Goal: Task Accomplishment & Management: Use online tool/utility

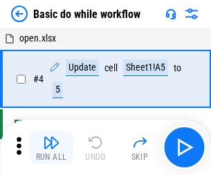
click at [51, 148] on img "button" at bounding box center [51, 142] width 17 height 17
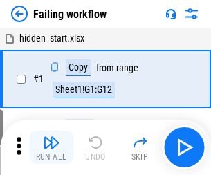
click at [51, 148] on img "button" at bounding box center [51, 142] width 17 height 17
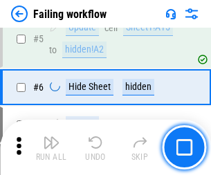
scroll to position [294, 0]
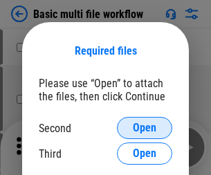
click at [145, 128] on span "Open" at bounding box center [145, 128] width 24 height 11
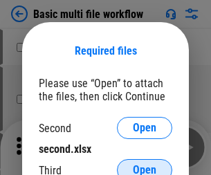
click at [145, 165] on span "Open" at bounding box center [145, 170] width 24 height 11
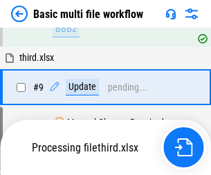
scroll to position [580, 0]
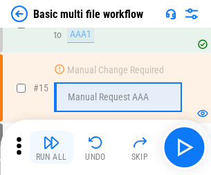
click at [51, 148] on img "button" at bounding box center [51, 142] width 17 height 17
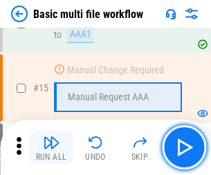
scroll to position [923, 0]
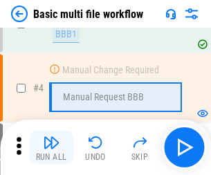
click at [51, 148] on img "button" at bounding box center [51, 142] width 17 height 17
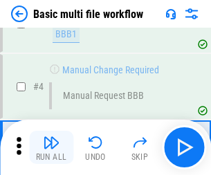
click at [51, 148] on img "button" at bounding box center [51, 142] width 17 height 17
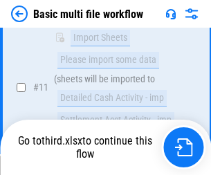
scroll to position [649, 0]
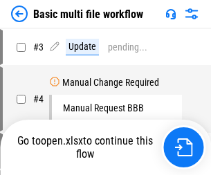
scroll to position [56, 0]
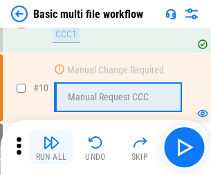
click at [51, 148] on img "button" at bounding box center [51, 142] width 17 height 17
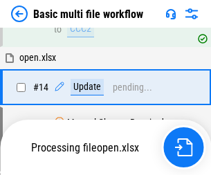
scroll to position [725, 0]
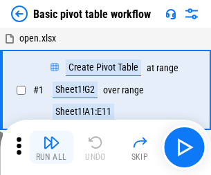
click at [51, 148] on img "button" at bounding box center [51, 142] width 17 height 17
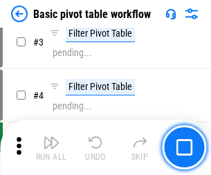
scroll to position [332, 0]
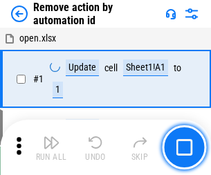
scroll to position [51, 0]
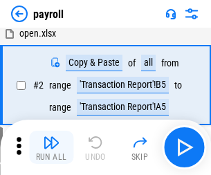
click at [51, 148] on img "button" at bounding box center [51, 142] width 17 height 17
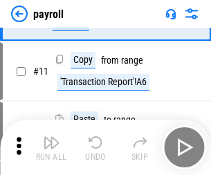
scroll to position [101, 0]
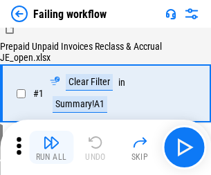
click at [51, 148] on img "button" at bounding box center [51, 142] width 17 height 17
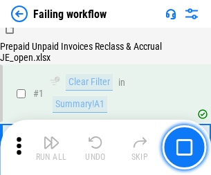
scroll to position [224, 0]
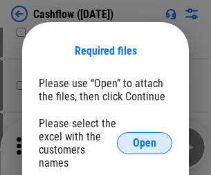
click at [145, 138] on span "Open" at bounding box center [145, 143] width 24 height 11
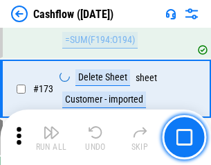
scroll to position [1467, 0]
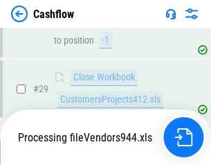
scroll to position [641, 0]
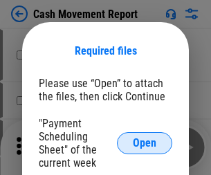
click at [145, 143] on span "Open" at bounding box center [145, 143] width 24 height 11
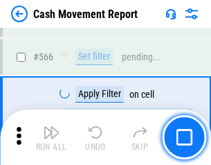
scroll to position [6353, 0]
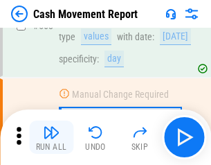
click at [51, 137] on img "button" at bounding box center [51, 132] width 17 height 17
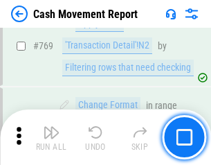
scroll to position [7703, 0]
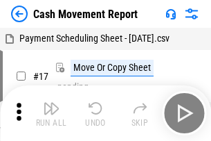
click at [51, 103] on img "button" at bounding box center [51, 108] width 17 height 17
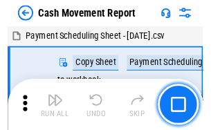
scroll to position [25, 0]
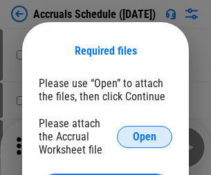
click at [145, 137] on span "Open" at bounding box center [145, 137] width 24 height 11
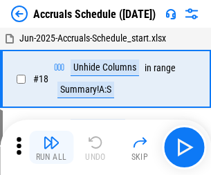
click at [51, 148] on img "button" at bounding box center [51, 142] width 17 height 17
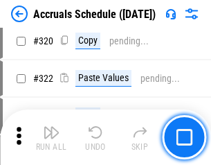
scroll to position [2578, 0]
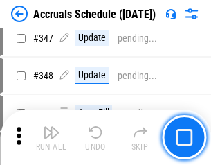
click at [51, 137] on img "button" at bounding box center [51, 132] width 17 height 17
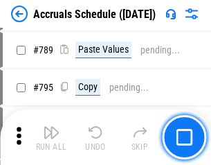
scroll to position [5823, 0]
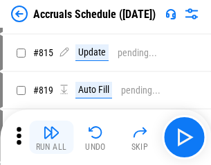
click at [51, 137] on img "button" at bounding box center [51, 132] width 17 height 17
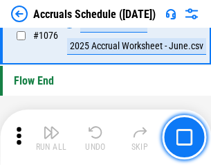
scroll to position [8302, 0]
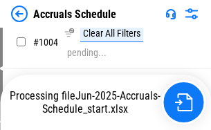
scroll to position [7121, 0]
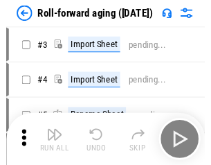
scroll to position [2, 0]
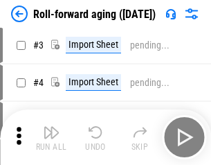
click at [51, 137] on img "button" at bounding box center [51, 132] width 17 height 17
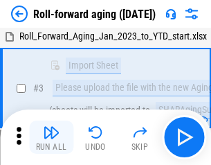
click at [51, 137] on img "button" at bounding box center [51, 132] width 17 height 17
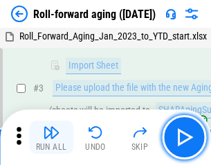
scroll to position [89, 0]
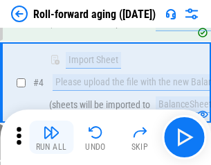
click at [51, 137] on img "button" at bounding box center [51, 132] width 17 height 17
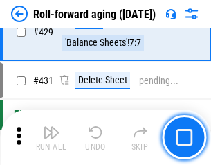
scroll to position [4807, 0]
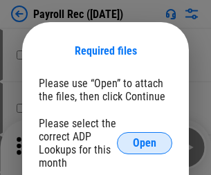
click at [145, 143] on span "Open" at bounding box center [145, 143] width 24 height 11
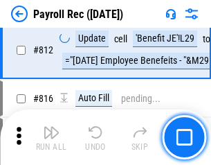
scroll to position [8807, 0]
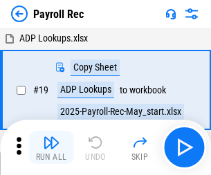
click at [51, 148] on img "button" at bounding box center [51, 142] width 17 height 17
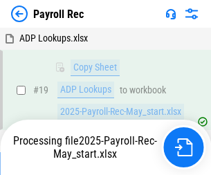
scroll to position [85, 0]
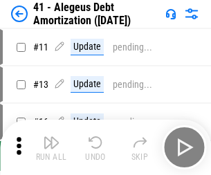
click at [51, 148] on img "button" at bounding box center [51, 142] width 17 height 17
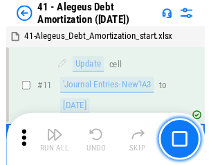
scroll to position [171, 0]
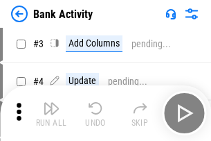
click at [51, 113] on img "button" at bounding box center [51, 108] width 17 height 17
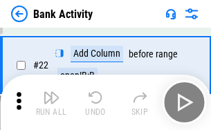
scroll to position [372, 0]
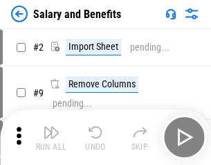
click at [51, 137] on img "button" at bounding box center [51, 132] width 17 height 17
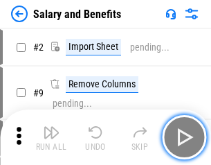
scroll to position [19, 0]
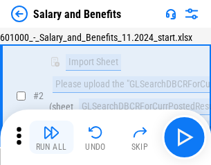
click at [51, 137] on img "button" at bounding box center [51, 132] width 17 height 17
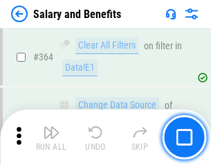
scroll to position [6528, 0]
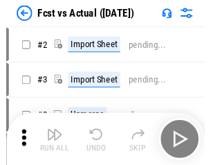
scroll to position [18, 0]
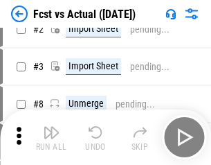
click at [51, 137] on img "button" at bounding box center [51, 132] width 17 height 17
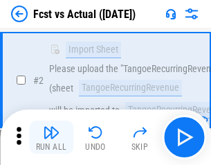
click at [51, 137] on img "button" at bounding box center [51, 132] width 17 height 17
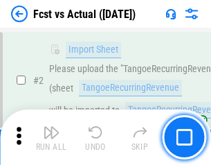
scroll to position [130, 0]
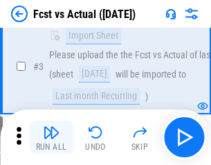
click at [51, 137] on img "button" at bounding box center [51, 132] width 17 height 17
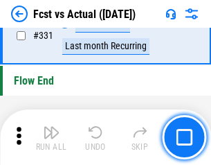
scroll to position [6635, 0]
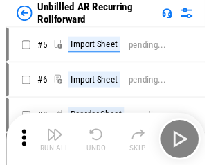
scroll to position [30, 0]
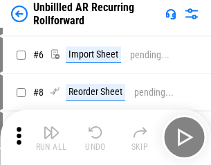
click at [51, 137] on img "button" at bounding box center [51, 132] width 17 height 17
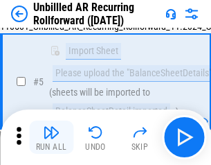
click at [51, 137] on img "button" at bounding box center [51, 132] width 17 height 17
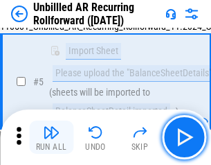
scroll to position [130, 0]
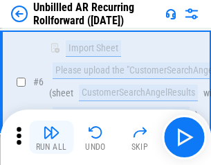
click at [51, 137] on img "button" at bounding box center [51, 132] width 17 height 17
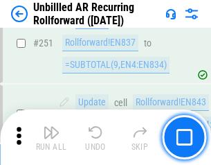
scroll to position [4708, 0]
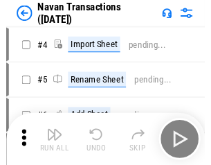
scroll to position [22, 0]
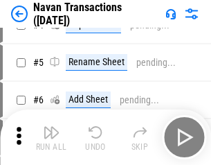
click at [51, 137] on img "button" at bounding box center [51, 132] width 17 height 17
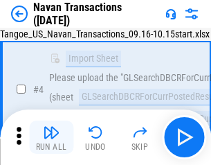
click at [51, 137] on img "button" at bounding box center [51, 132] width 17 height 17
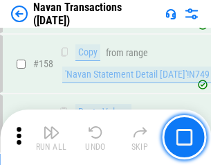
scroll to position [4494, 0]
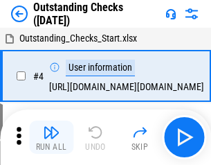
click at [51, 137] on img "button" at bounding box center [51, 132] width 17 height 17
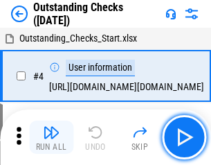
scroll to position [58, 0]
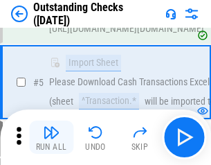
click at [51, 137] on img "button" at bounding box center [51, 132] width 17 height 17
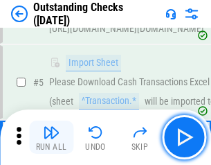
scroll to position [145, 0]
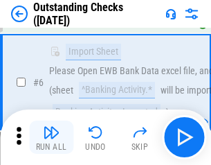
click at [51, 137] on img "button" at bounding box center [51, 132] width 17 height 17
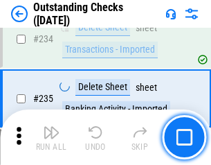
scroll to position [4209, 0]
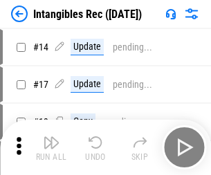
click at [51, 148] on img "button" at bounding box center [51, 142] width 17 height 17
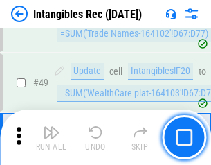
scroll to position [540, 0]
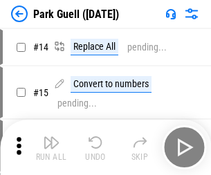
click at [51, 137] on img "button" at bounding box center [51, 142] width 17 height 17
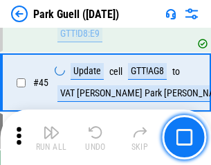
scroll to position [1734, 0]
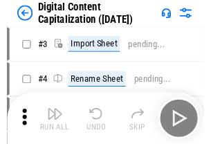
scroll to position [40, 0]
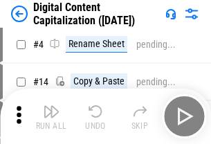
click at [51, 116] on img "button" at bounding box center [51, 111] width 17 height 17
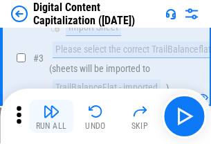
click at [51, 116] on img "button" at bounding box center [51, 111] width 17 height 17
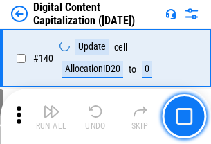
scroll to position [1470, 0]
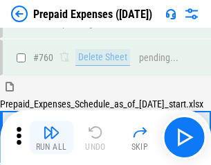
click at [51, 137] on img "button" at bounding box center [51, 132] width 17 height 17
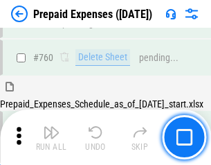
scroll to position [3842, 0]
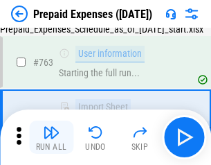
click at [51, 137] on img "button" at bounding box center [51, 132] width 17 height 17
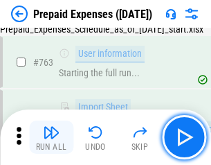
scroll to position [3924, 0]
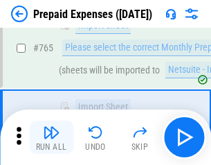
click at [51, 137] on img "button" at bounding box center [51, 132] width 17 height 17
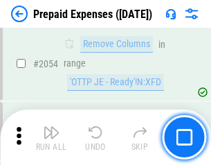
scroll to position [14490, 0]
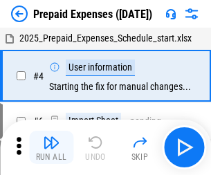
click at [51, 148] on img "button" at bounding box center [51, 142] width 17 height 17
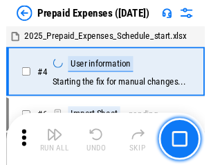
scroll to position [61, 0]
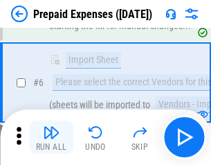
click at [51, 137] on img "button" at bounding box center [51, 132] width 17 height 17
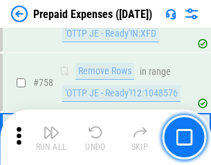
scroll to position [4939, 0]
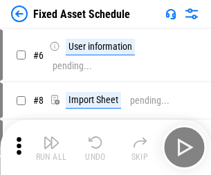
click at [51, 148] on img "button" at bounding box center [51, 142] width 17 height 17
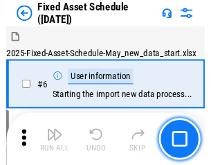
scroll to position [75, 0]
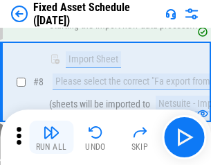
click at [51, 137] on img "button" at bounding box center [51, 132] width 17 height 17
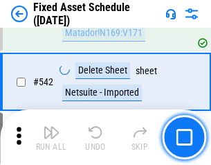
scroll to position [4942, 0]
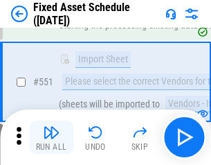
click at [51, 137] on img "button" at bounding box center [51, 132] width 17 height 17
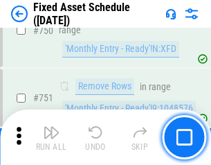
scroll to position [6758, 0]
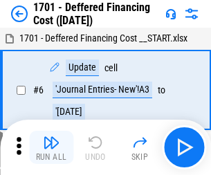
click at [51, 148] on img "button" at bounding box center [51, 142] width 17 height 17
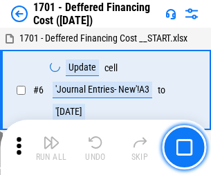
scroll to position [166, 0]
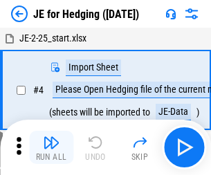
click at [51, 137] on img "button" at bounding box center [51, 142] width 17 height 17
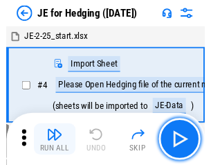
scroll to position [2, 0]
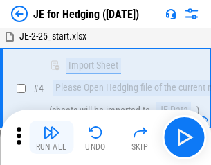
click at [51, 137] on img "button" at bounding box center [51, 132] width 17 height 17
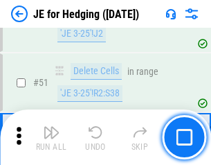
scroll to position [898, 0]
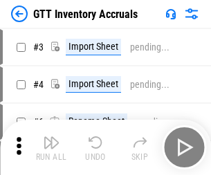
click at [51, 137] on img "button" at bounding box center [51, 142] width 17 height 17
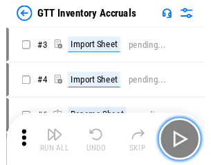
scroll to position [2, 0]
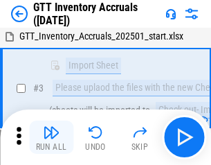
click at [51, 137] on img "button" at bounding box center [51, 132] width 17 height 17
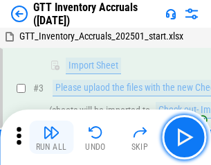
scroll to position [89, 0]
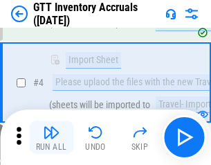
click at [51, 137] on img "button" at bounding box center [51, 132] width 17 height 17
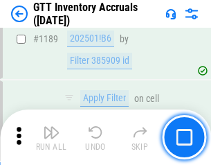
scroll to position [11319, 0]
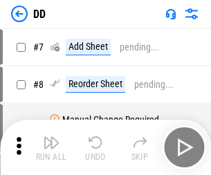
click at [51, 148] on img "button" at bounding box center [51, 142] width 17 height 17
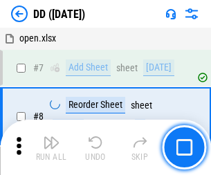
scroll to position [134, 0]
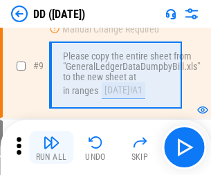
click at [51, 148] on img "button" at bounding box center [51, 142] width 17 height 17
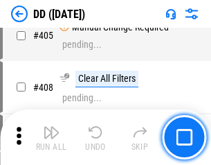
scroll to position [6202, 0]
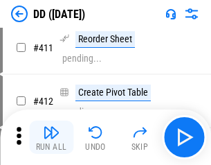
click at [51, 137] on img "button" at bounding box center [51, 132] width 17 height 17
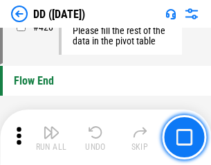
scroll to position [6635, 0]
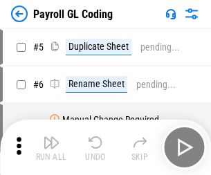
click at [51, 148] on img "button" at bounding box center [51, 142] width 17 height 17
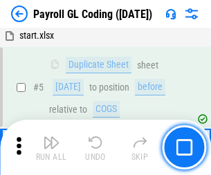
scroll to position [166, 0]
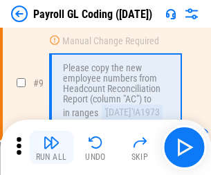
click at [51, 148] on img "button" at bounding box center [51, 142] width 17 height 17
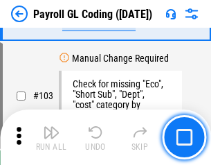
scroll to position [3252, 0]
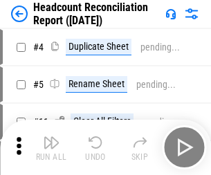
click at [51, 148] on img "button" at bounding box center [51, 142] width 17 height 17
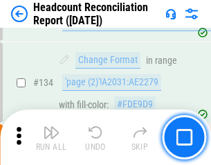
scroll to position [1666, 0]
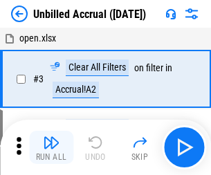
click at [51, 148] on img "button" at bounding box center [51, 142] width 17 height 17
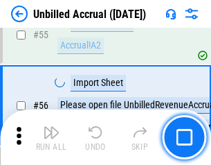
scroll to position [1447, 0]
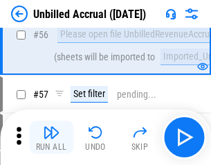
click at [51, 137] on img "button" at bounding box center [51, 132] width 17 height 17
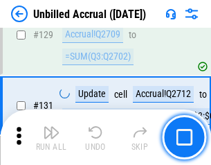
scroll to position [4129, 0]
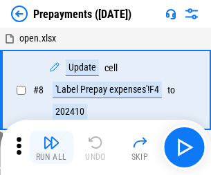
click at [51, 148] on img "button" at bounding box center [51, 142] width 17 height 17
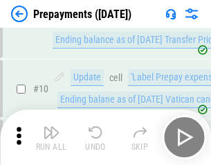
scroll to position [87, 0]
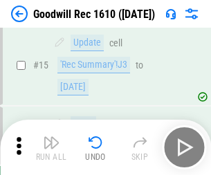
scroll to position [237, 0]
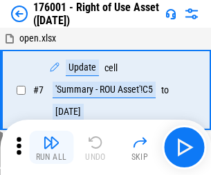
click at [51, 148] on img "button" at bounding box center [51, 142] width 17 height 17
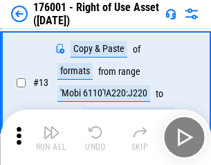
scroll to position [89, 0]
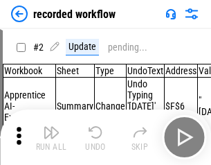
click at [51, 137] on img "button" at bounding box center [51, 132] width 17 height 17
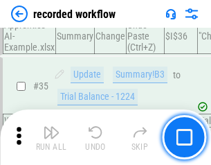
scroll to position [4333, 0]
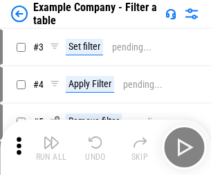
click at [51, 148] on img "button" at bounding box center [51, 142] width 17 height 17
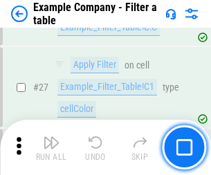
scroll to position [1268, 0]
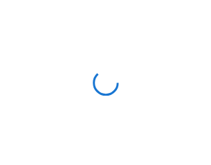
scroll to position [21, 0]
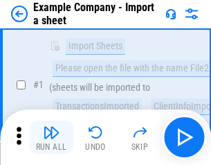
click at [51, 137] on img "button" at bounding box center [51, 132] width 17 height 17
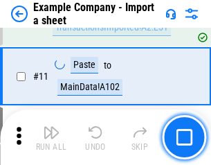
scroll to position [306, 0]
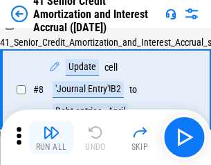
click at [51, 137] on img "button" at bounding box center [51, 132] width 17 height 17
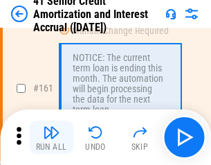
click at [51, 137] on img "button" at bounding box center [51, 132] width 17 height 17
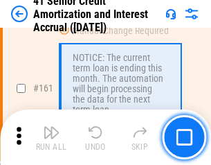
scroll to position [1483, 0]
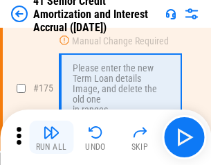
click at [51, 137] on img "button" at bounding box center [51, 132] width 17 height 17
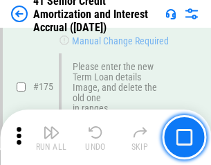
scroll to position [1623, 0]
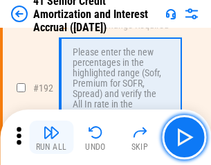
click at [51, 137] on img "button" at bounding box center [51, 132] width 17 height 17
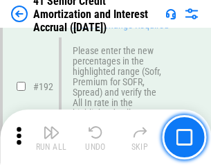
scroll to position [1769, 0]
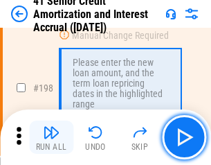
click at [51, 137] on img "button" at bounding box center [51, 132] width 17 height 17
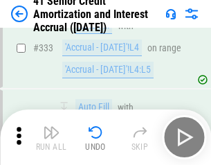
scroll to position [3541, 0]
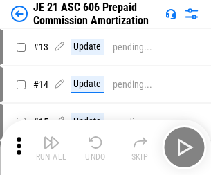
click at [51, 137] on img "button" at bounding box center [51, 142] width 17 height 17
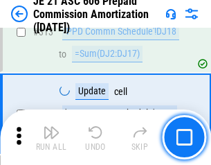
scroll to position [2588, 0]
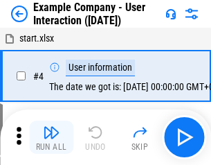
click at [51, 137] on img "button" at bounding box center [51, 132] width 17 height 17
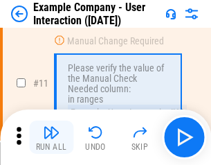
click at [51, 137] on img "button" at bounding box center [51, 132] width 17 height 17
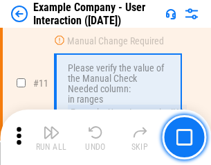
scroll to position [300, 0]
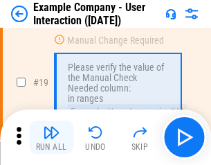
click at [51, 137] on img "button" at bounding box center [51, 132] width 17 height 17
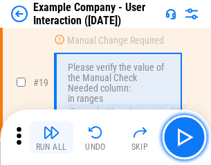
click at [51, 137] on img "button" at bounding box center [51, 132] width 17 height 17
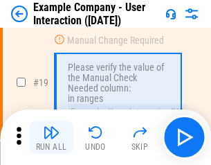
click at [51, 137] on img "button" at bounding box center [51, 132] width 17 height 17
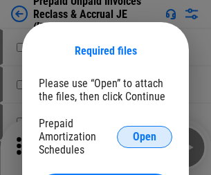
click at [145, 137] on span "Open" at bounding box center [145, 137] width 24 height 11
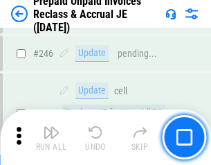
scroll to position [1871, 0]
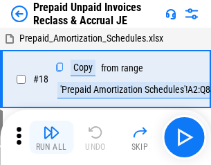
click at [51, 137] on img "button" at bounding box center [51, 132] width 17 height 17
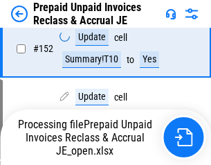
scroll to position [1065, 0]
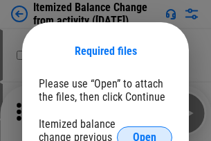
click at [145, 132] on span "Open" at bounding box center [145, 137] width 24 height 11
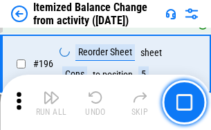
scroll to position [2668, 0]
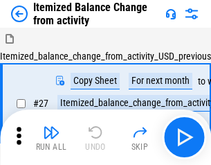
scroll to position [21, 0]
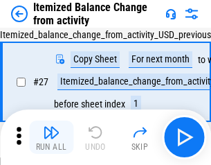
click at [51, 137] on img "button" at bounding box center [51, 132] width 17 height 17
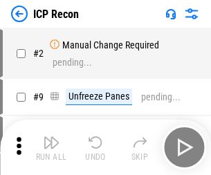
scroll to position [6, 0]
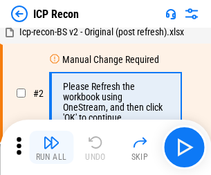
click at [51, 148] on img "button" at bounding box center [51, 142] width 17 height 17
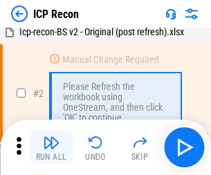
click at [51, 148] on img "button" at bounding box center [51, 142] width 17 height 17
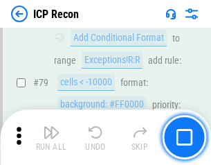
scroll to position [1359, 0]
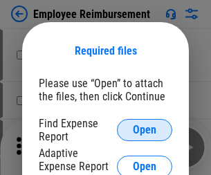
click at [145, 130] on span "Open" at bounding box center [145, 130] width 24 height 11
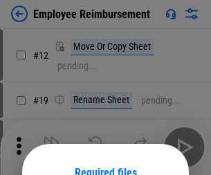
scroll to position [122, 0]
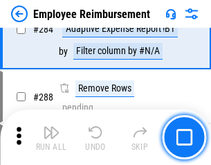
scroll to position [3768, 0]
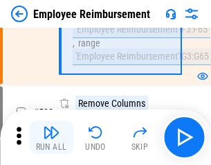
click at [51, 137] on img "button" at bounding box center [51, 132] width 17 height 17
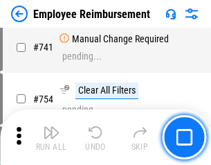
scroll to position [9725, 0]
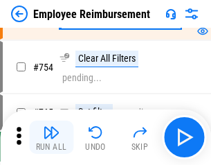
click at [51, 137] on img "button" at bounding box center [51, 132] width 17 height 17
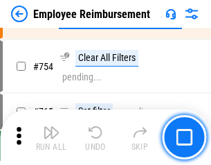
click at [51, 137] on img "button" at bounding box center [51, 132] width 17 height 17
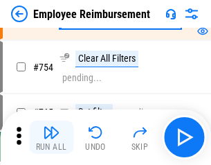
click at [51, 137] on img "button" at bounding box center [51, 132] width 17 height 17
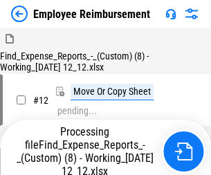
scroll to position [47, 0]
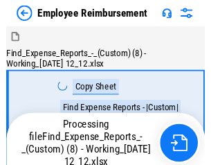
scroll to position [47, 0]
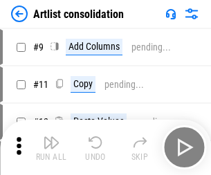
click at [51, 148] on img "button" at bounding box center [51, 142] width 17 height 17
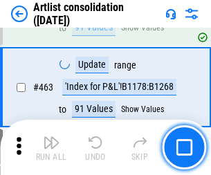
scroll to position [6070, 0]
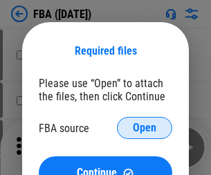
click at [145, 128] on span "Open" at bounding box center [145, 128] width 24 height 11
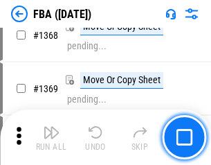
scroll to position [14887, 0]
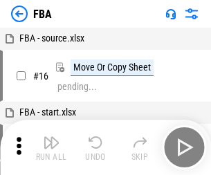
scroll to position [14, 0]
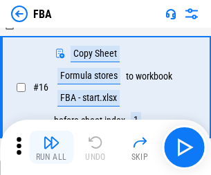
click at [51, 148] on img "button" at bounding box center [51, 142] width 17 height 17
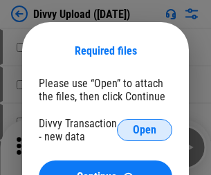
click at [145, 130] on span "Open" at bounding box center [145, 130] width 24 height 11
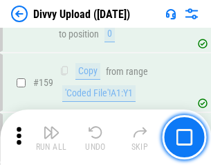
scroll to position [1435, 0]
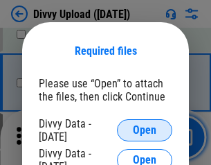
click at [145, 130] on span "Open" at bounding box center [145, 130] width 24 height 11
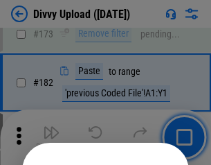
scroll to position [1556, 0]
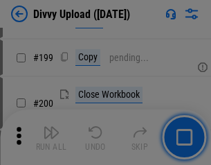
scroll to position [2016, 0]
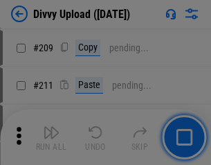
scroll to position [2355, 0]
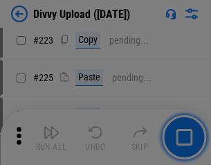
scroll to position [2766, 0]
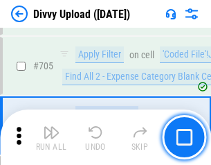
scroll to position [9483, 0]
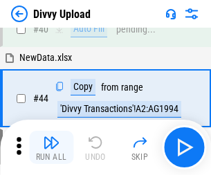
click at [51, 148] on img "button" at bounding box center [51, 142] width 17 height 17
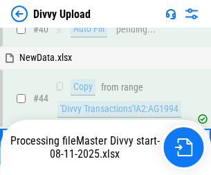
scroll to position [152, 0]
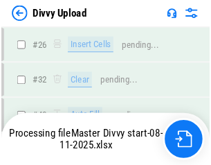
scroll to position [1435, 0]
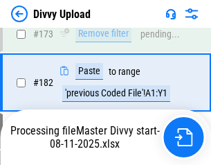
scroll to position [1551, 0]
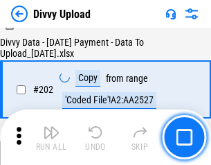
scroll to position [2243, 0]
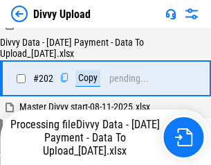
scroll to position [2243, 0]
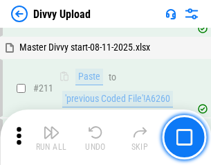
scroll to position [2774, 0]
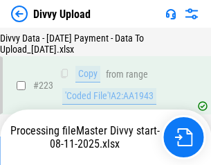
scroll to position [3160, 0]
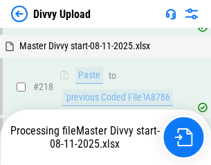
scroll to position [2985, 0]
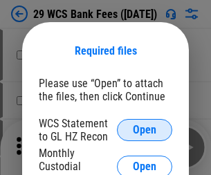
click at [145, 130] on span "Open" at bounding box center [145, 130] width 24 height 11
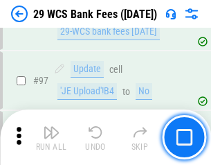
scroll to position [1351, 0]
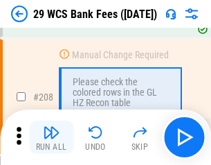
click at [51, 137] on img "button" at bounding box center [51, 132] width 17 height 17
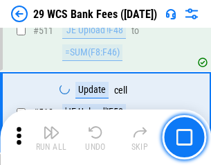
scroll to position [6974, 0]
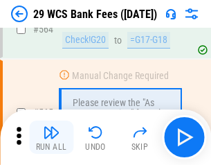
click at [51, 137] on img "button" at bounding box center [51, 132] width 17 height 17
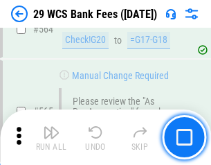
scroll to position [7497, 0]
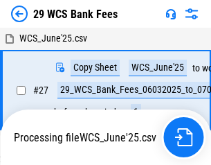
scroll to position [8, 0]
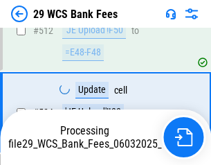
scroll to position [7400, 0]
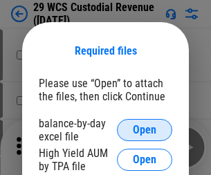
click at [145, 130] on span "Open" at bounding box center [145, 130] width 24 height 11
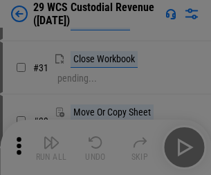
scroll to position [297, 0]
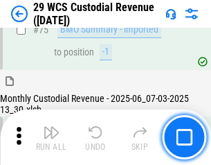
scroll to position [1448, 0]
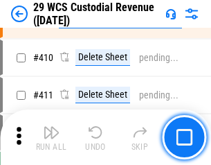
click at [51, 137] on img "button" at bounding box center [51, 132] width 17 height 17
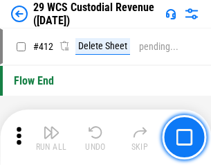
scroll to position [6620, 0]
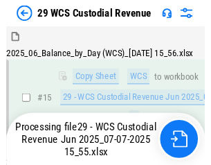
scroll to position [314, 0]
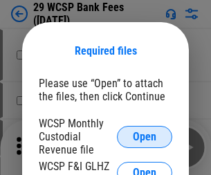
click at [145, 137] on span "Open" at bounding box center [145, 137] width 24 height 11
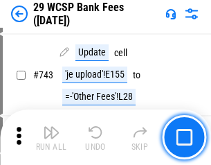
scroll to position [6985, 0]
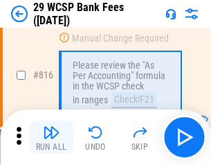
click at [51, 137] on img "button" at bounding box center [51, 132] width 17 height 17
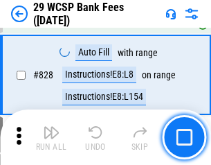
scroll to position [8795, 0]
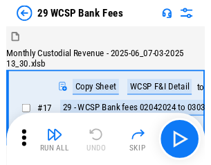
scroll to position [33, 0]
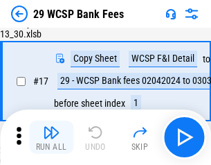
click at [51, 137] on img "button" at bounding box center [51, 132] width 17 height 17
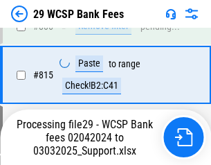
scroll to position [8393, 0]
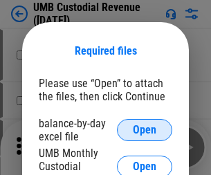
click at [145, 130] on span "Open" at bounding box center [145, 130] width 24 height 11
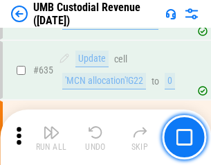
scroll to position [7254, 0]
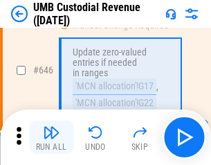
click at [51, 137] on img "button" at bounding box center [51, 132] width 17 height 17
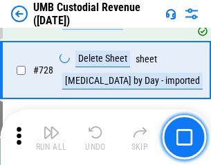
scroll to position [8551, 0]
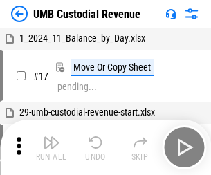
scroll to position [10, 0]
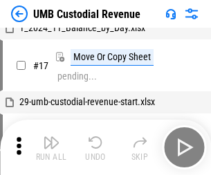
click at [51, 148] on img "button" at bounding box center [51, 142] width 17 height 17
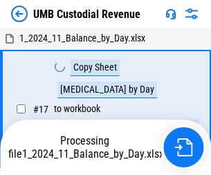
scroll to position [10, 0]
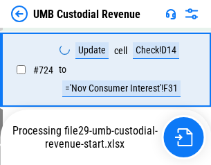
scroll to position [8460, 0]
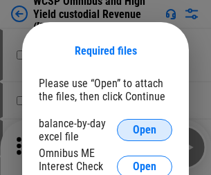
click at [145, 130] on span "Open" at bounding box center [145, 130] width 24 height 11
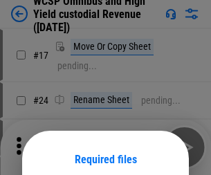
scroll to position [109, 0]
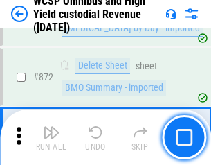
scroll to position [11732, 0]
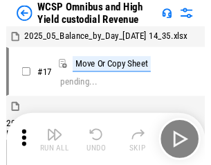
scroll to position [8, 0]
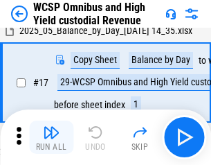
click at [51, 137] on img "button" at bounding box center [51, 132] width 17 height 17
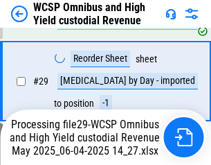
scroll to position [288, 0]
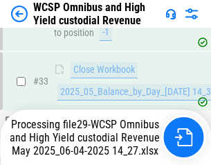
scroll to position [686, 0]
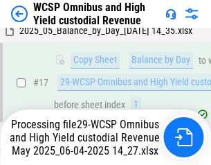
scroll to position [288, 0]
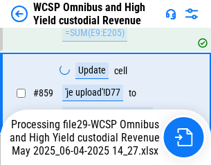
scroll to position [11700, 0]
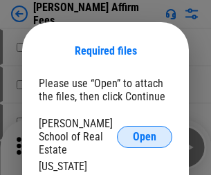
click at [145, 132] on span "Open" at bounding box center [145, 137] width 24 height 11
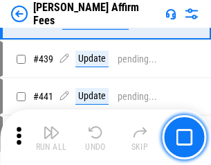
scroll to position [3188, 0]
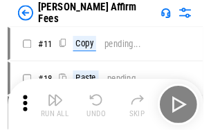
scroll to position [14, 0]
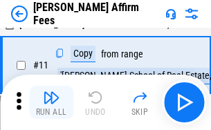
click at [51, 103] on img "button" at bounding box center [51, 97] width 17 height 17
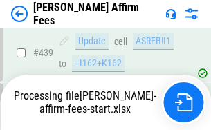
scroll to position [3635, 0]
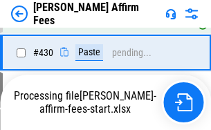
scroll to position [3146, 0]
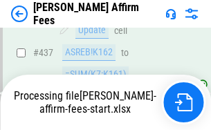
scroll to position [3635, 0]
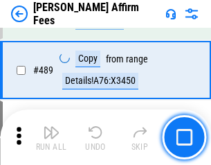
scroll to position [3618, 0]
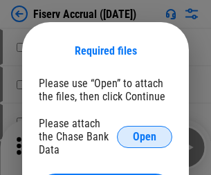
click at [145, 132] on span "Open" at bounding box center [145, 137] width 24 height 11
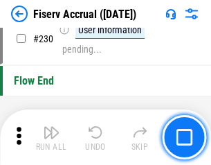
scroll to position [4392, 0]
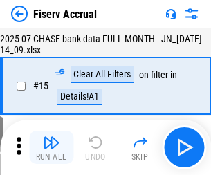
click at [51, 148] on img "button" at bounding box center [51, 142] width 17 height 17
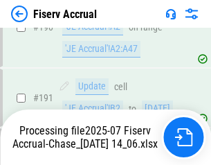
scroll to position [3644, 0]
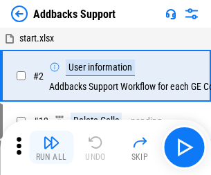
click at [51, 137] on img "button" at bounding box center [51, 142] width 17 height 17
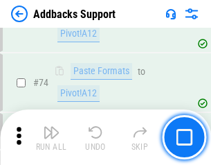
scroll to position [1009, 0]
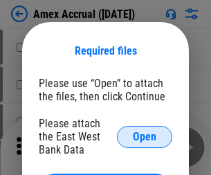
click at [145, 137] on span "Open" at bounding box center [145, 137] width 24 height 11
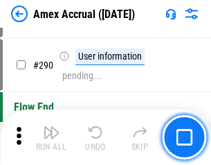
scroll to position [3975, 0]
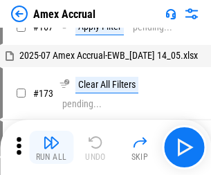
click at [51, 148] on img "button" at bounding box center [51, 142] width 17 height 17
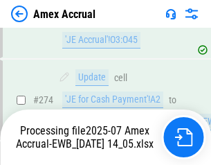
scroll to position [4218, 0]
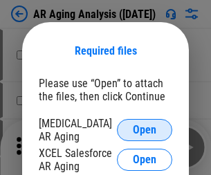
click at [145, 128] on span "Open" at bounding box center [145, 130] width 24 height 11
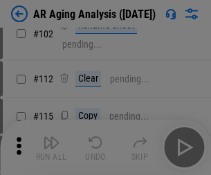
scroll to position [191, 0]
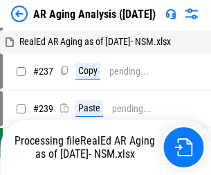
scroll to position [14, 0]
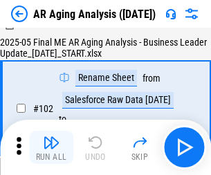
click at [51, 148] on img "button" at bounding box center [51, 142] width 17 height 17
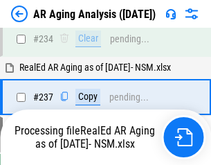
scroll to position [2149, 0]
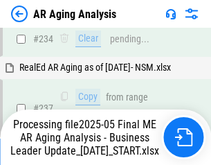
scroll to position [2133, 0]
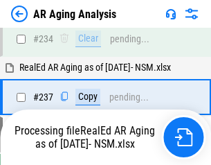
scroll to position [2133, 0]
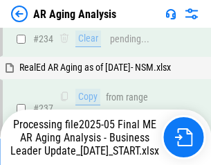
scroll to position [2133, 0]
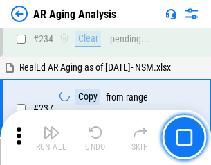
scroll to position [2133, 0]
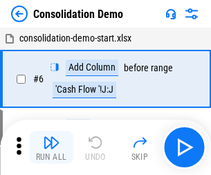
click at [51, 148] on img "button" at bounding box center [51, 142] width 17 height 17
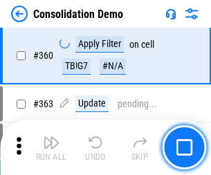
scroll to position [4646, 0]
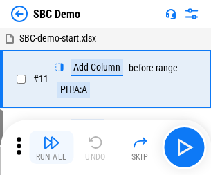
click at [51, 148] on img "button" at bounding box center [51, 142] width 17 height 17
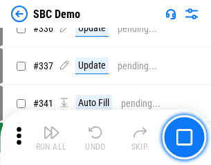
scroll to position [3647, 0]
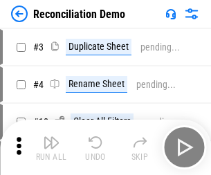
click at [51, 148] on img "button" at bounding box center [51, 142] width 17 height 17
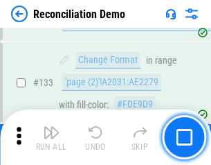
scroll to position [1646, 0]
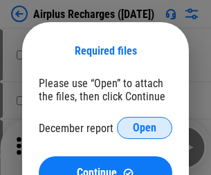
click at [145, 128] on span "Open" at bounding box center [145, 128] width 24 height 11
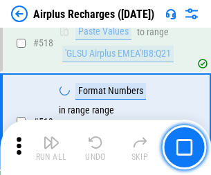
scroll to position [5965, 0]
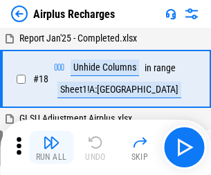
click at [51, 148] on img "button" at bounding box center [51, 142] width 17 height 17
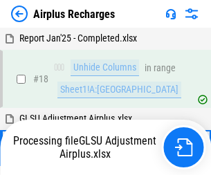
scroll to position [61, 0]
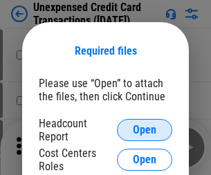
click at [145, 130] on span "Open" at bounding box center [145, 130] width 24 height 11
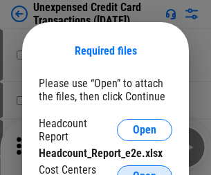
click at [145, 171] on span "Open" at bounding box center [145, 176] width 24 height 11
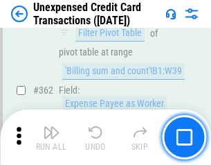
scroll to position [3565, 0]
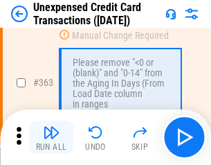
click at [51, 137] on img "button" at bounding box center [51, 132] width 17 height 17
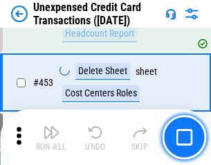
scroll to position [4728, 0]
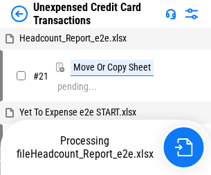
scroll to position [225, 0]
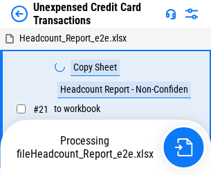
scroll to position [16, 0]
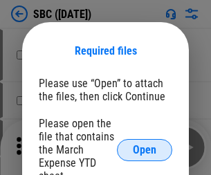
click at [145, 150] on span "Open" at bounding box center [145, 150] width 24 height 11
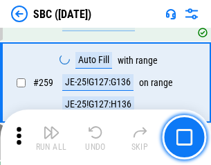
scroll to position [2709, 0]
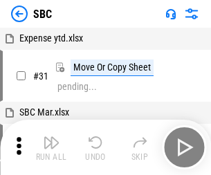
scroll to position [14, 0]
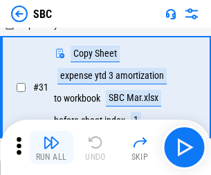
click at [51, 148] on img "button" at bounding box center [51, 142] width 17 height 17
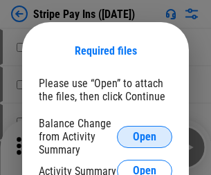
click at [145, 137] on span "Open" at bounding box center [145, 137] width 24 height 11
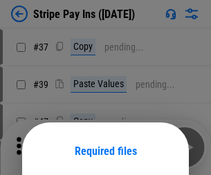
scroll to position [101, 0]
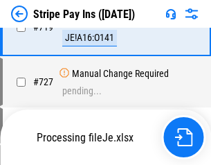
scroll to position [7186, 0]
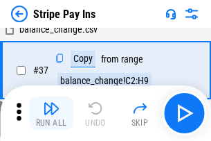
click at [51, 113] on img "button" at bounding box center [51, 108] width 17 height 17
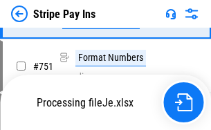
scroll to position [7156, 0]
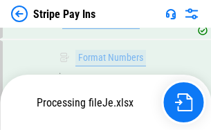
scroll to position [7156, 0]
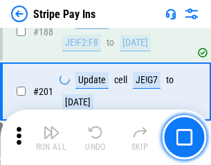
scroll to position [1974, 0]
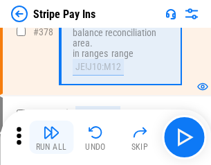
click at [51, 137] on img "button" at bounding box center [51, 132] width 17 height 17
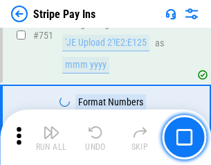
scroll to position [7138, 0]
